Goal: Information Seeking & Learning: Find specific fact

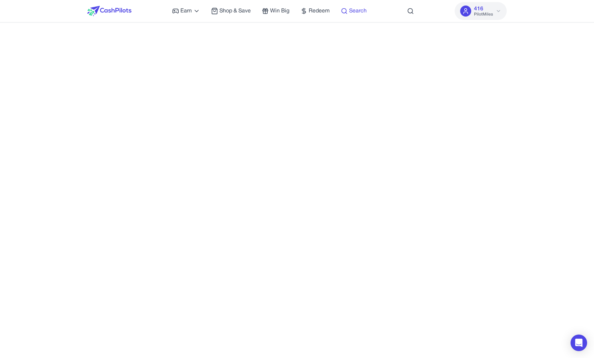
click at [355, 11] on span "Search" at bounding box center [358, 11] width 18 height 8
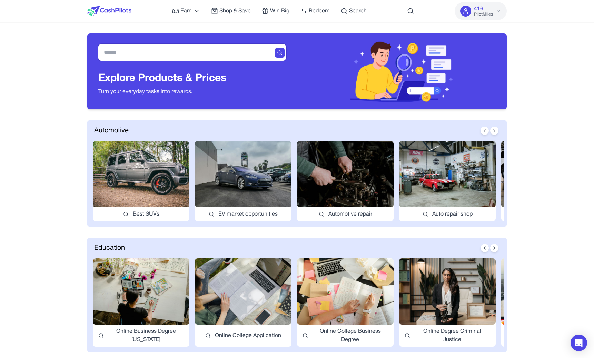
click at [226, 51] on input "text" at bounding box center [192, 52] width 188 height 17
type input "****"
